Goal: Find contact information: Find contact information

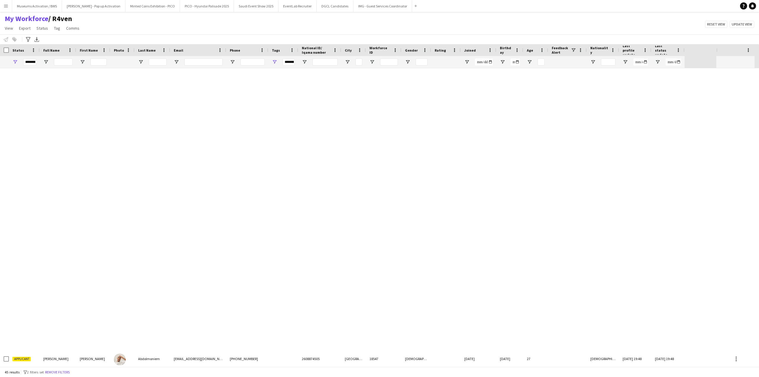
scroll to position [449, 0]
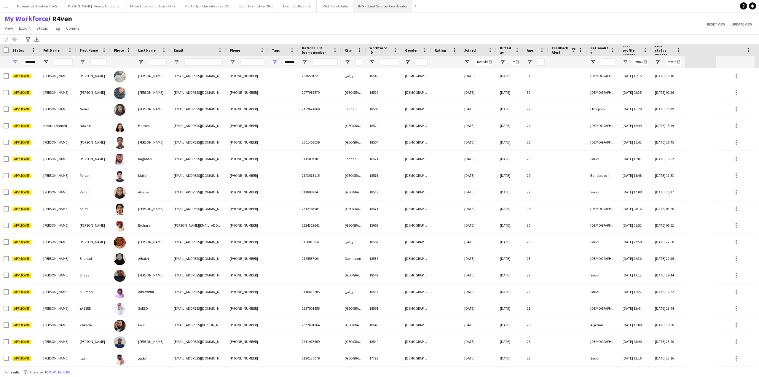
click at [365, 7] on button "IMG - Guest Services Coordinator Close" at bounding box center [383, 6] width 59 height 12
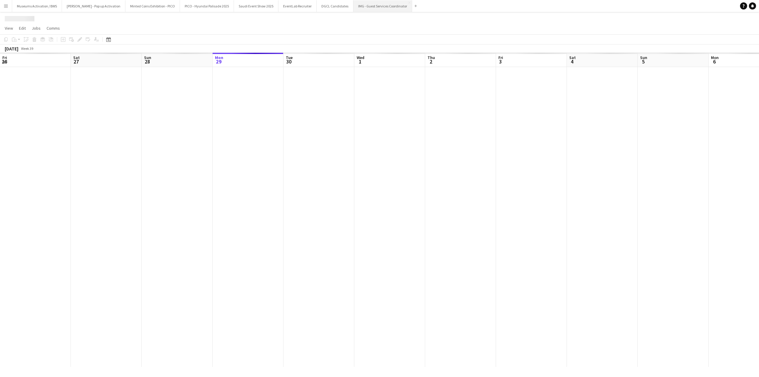
scroll to position [0, 142]
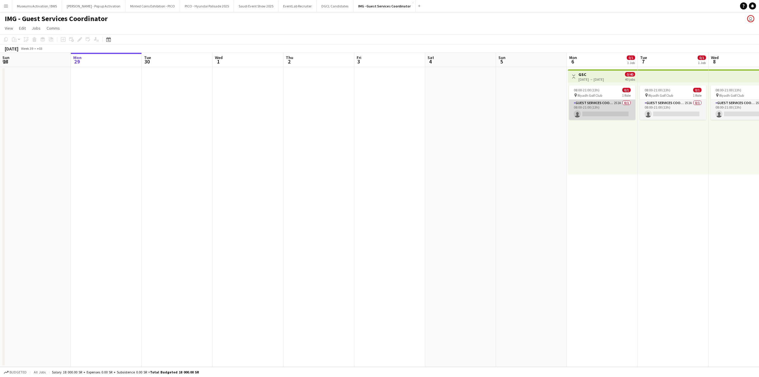
click at [587, 117] on app-card-role "Guest Services Coordinator 252A 0/1 08:00-21:00 (13h) single-neutral-actions" at bounding box center [602, 110] width 66 height 20
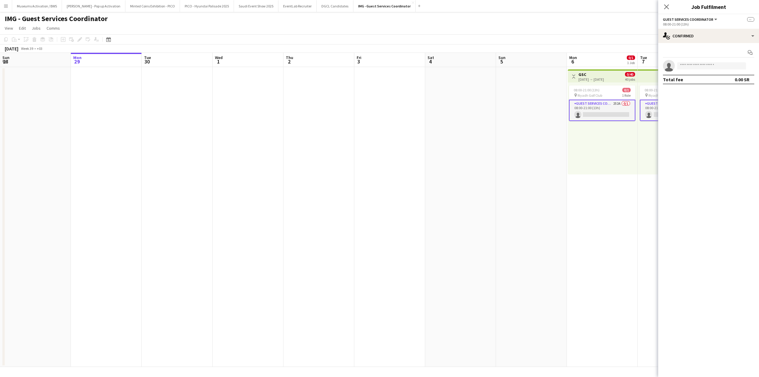
drag, startPoint x: 604, startPoint y: 153, endPoint x: 670, endPoint y: 47, distance: 124.3
click at [490, 156] on app-calendar-viewport "Fri 26 Sat 27 Sun 28 Mon 29 Tue 30 Wed 1 Thu 2 Fri 3 Sat 4 Sun 5 Mon 6 0/1 1 Jo…" at bounding box center [379, 210] width 759 height 314
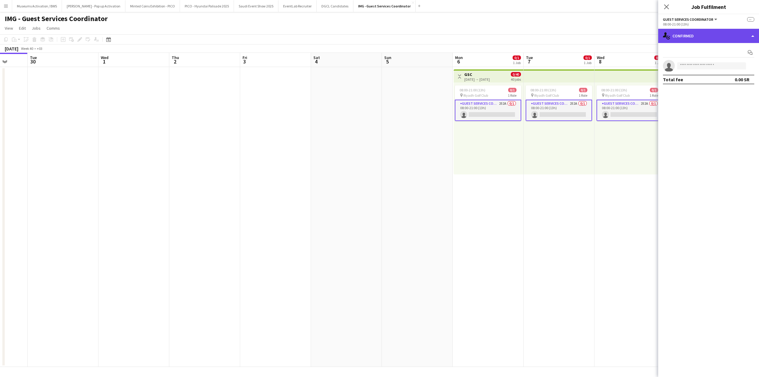
click at [676, 36] on div "single-neutral-actions-check-2 Confirmed" at bounding box center [708, 36] width 101 height 14
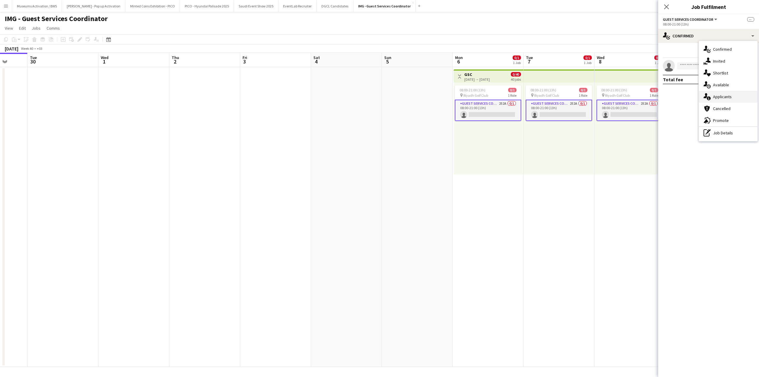
click at [712, 100] on div "single-neutral-actions-information Applicants" at bounding box center [728, 97] width 59 height 12
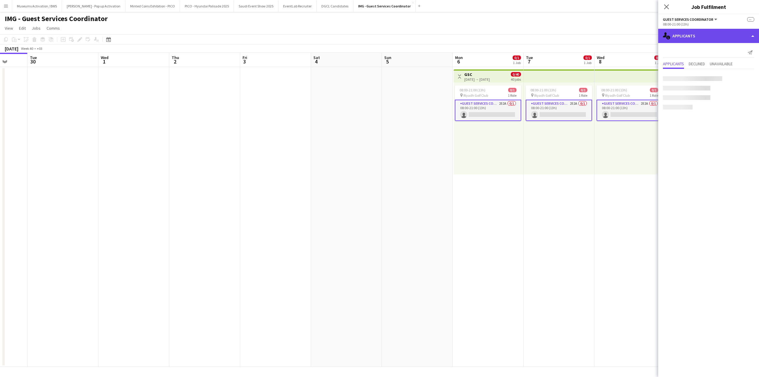
click at [709, 40] on div "single-neutral-actions-information Applicants" at bounding box center [708, 36] width 101 height 14
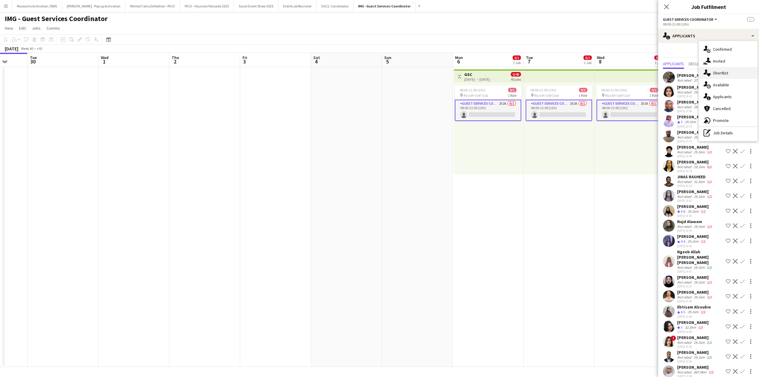
click at [709, 77] on icon "single-neutral-actions-heart" at bounding box center [707, 72] width 7 height 7
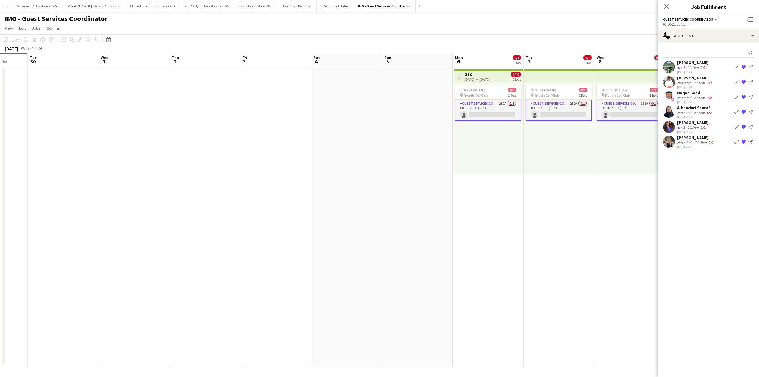
click at [352, 156] on app-calendar-viewport "Fri 26 Sat 27 Sun 28 Mon 29 Tue 30 Wed 1 Thu 2 Fri 3 Sat 4 Sun 5 Mon 6 0/1 1 Jo…" at bounding box center [379, 210] width 759 height 314
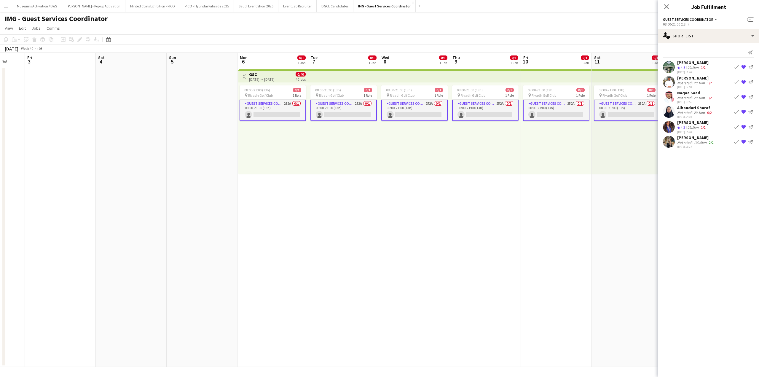
click at [318, 157] on app-calendar-viewport "Tue 30 Wed 1 Thu 2 Fri 3 Sat 4 Sun 5 Mon 6 0/1 1 Job Tue 7 0/1 1 Job Wed 8 0/1 …" at bounding box center [379, 210] width 759 height 314
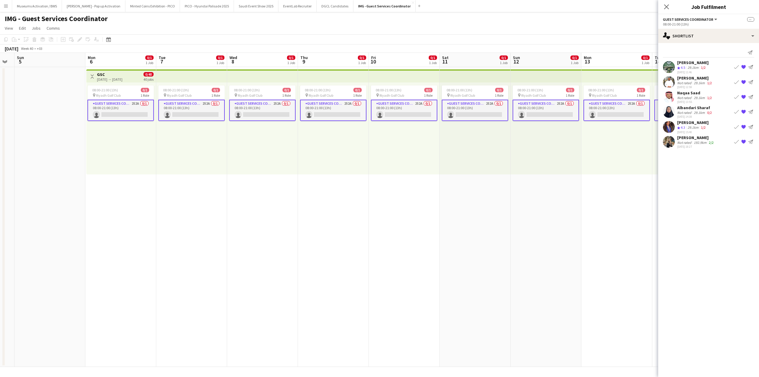
scroll to position [0, 160]
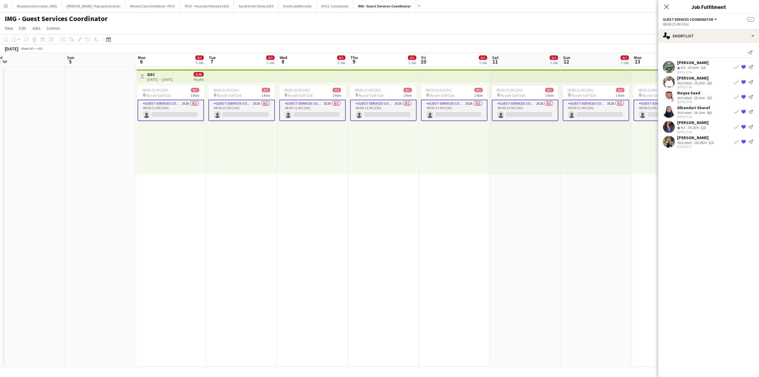
drag, startPoint x: 78, startPoint y: 153, endPoint x: 180, endPoint y: 150, distance: 102.1
click at [174, 151] on app-calendar-viewport "Thu 2 Fri 3 Sat 4 Sun 5 Mon 6 0/1 1 Job Tue 7 0/1 1 Job Wed 8 0/1 1 Job Thu 9 0…" at bounding box center [379, 210] width 759 height 314
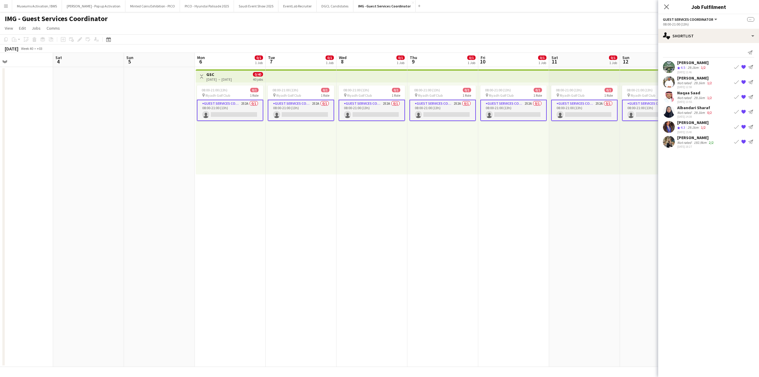
click at [183, 152] on app-date-cell at bounding box center [159, 217] width 71 height 300
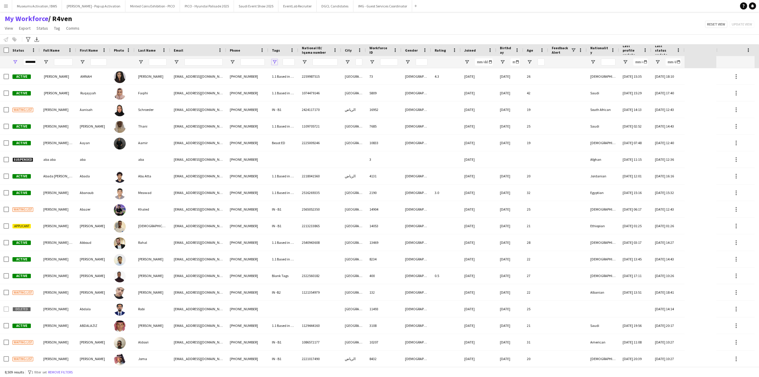
click at [275, 62] on span "Open Filter Menu" at bounding box center [274, 61] width 5 height 5
click at [274, 98] on div "(Select All)" at bounding box center [300, 98] width 59 height 7
type input "***"
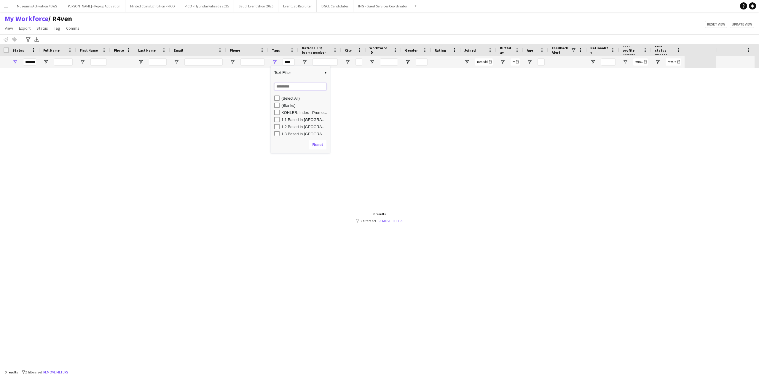
click at [284, 87] on input "Search filter values" at bounding box center [300, 86] width 52 height 7
type input "***"
type input "**********"
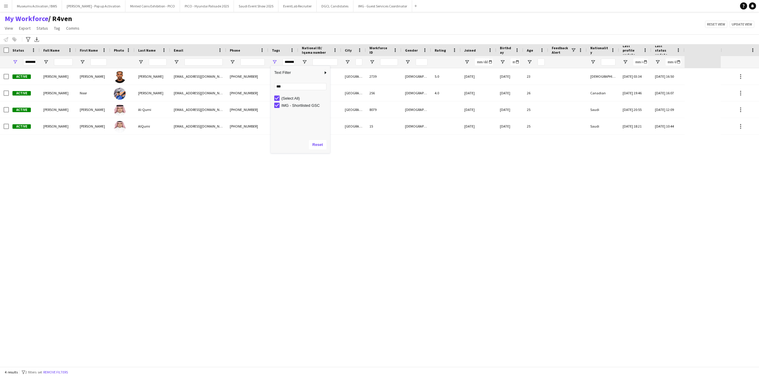
click at [111, 153] on div "Active [PERSON_NAME] [PERSON_NAME] [EMAIL_ADDRESS][DOMAIN_NAME] [PHONE_NUMBER] …" at bounding box center [360, 217] width 721 height 298
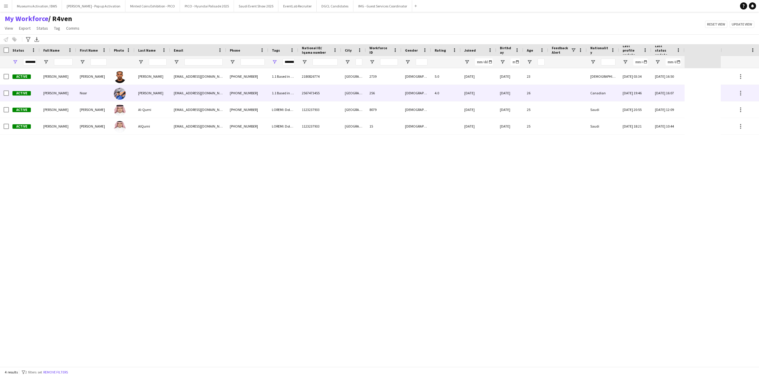
click at [167, 89] on div "[PERSON_NAME]" at bounding box center [153, 93] width 36 height 16
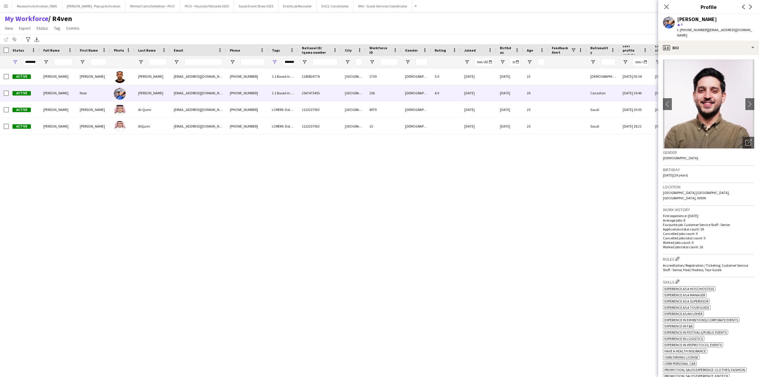
click at [711, 31] on span "| [EMAIL_ADDRESS][DOMAIN_NAME]" at bounding box center [714, 33] width 75 height 10
drag, startPoint x: 711, startPoint y: 31, endPoint x: 742, endPoint y: 31, distance: 31.1
click at [742, 31] on span "| [EMAIL_ADDRESS][DOMAIN_NAME]" at bounding box center [714, 33] width 75 height 10
copy span "[EMAIL_ADDRESS][DOMAIN_NAME]"
click at [687, 29] on span "t. [PHONE_NUMBER]" at bounding box center [692, 30] width 31 height 4
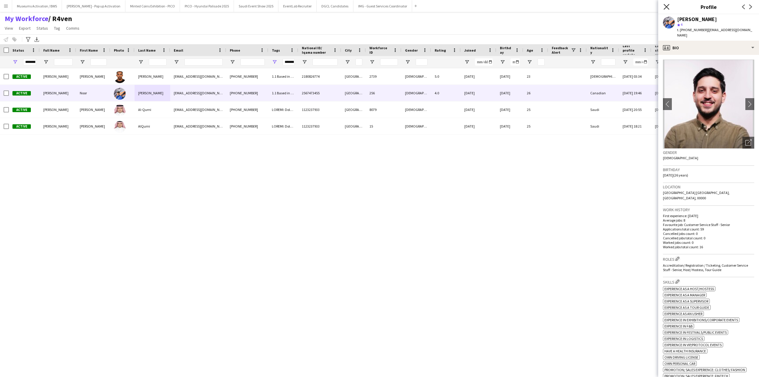
click at [667, 6] on icon at bounding box center [667, 7] width 6 height 6
